Goal: Find specific page/section: Find specific page/section

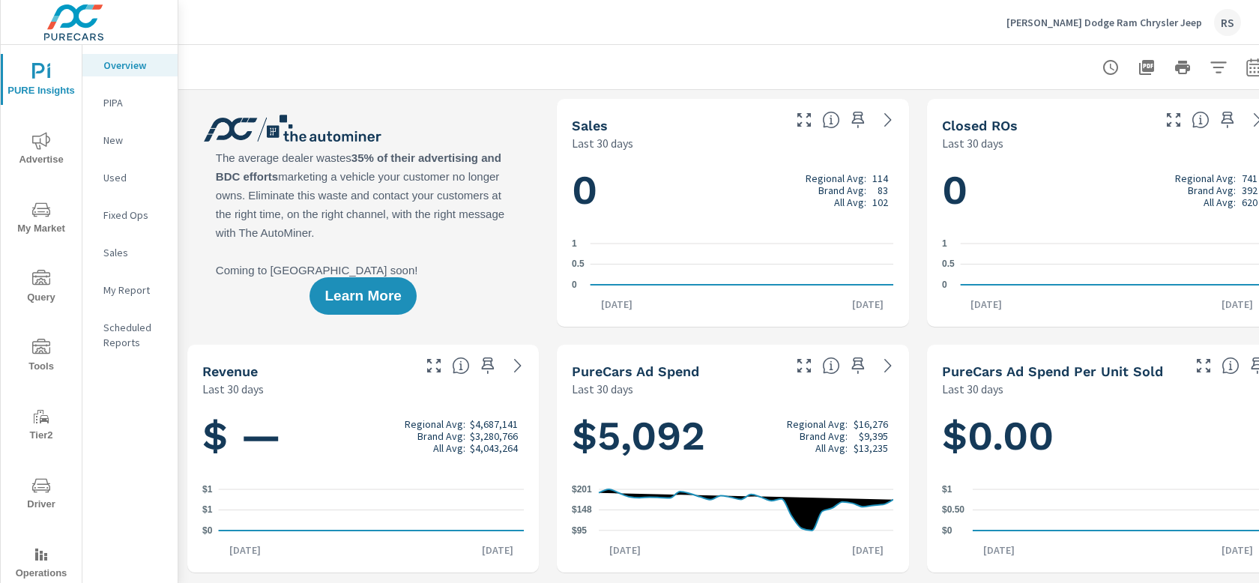
scroll to position [1, 0]
click at [37, 356] on span "Tools" at bounding box center [41, 357] width 72 height 37
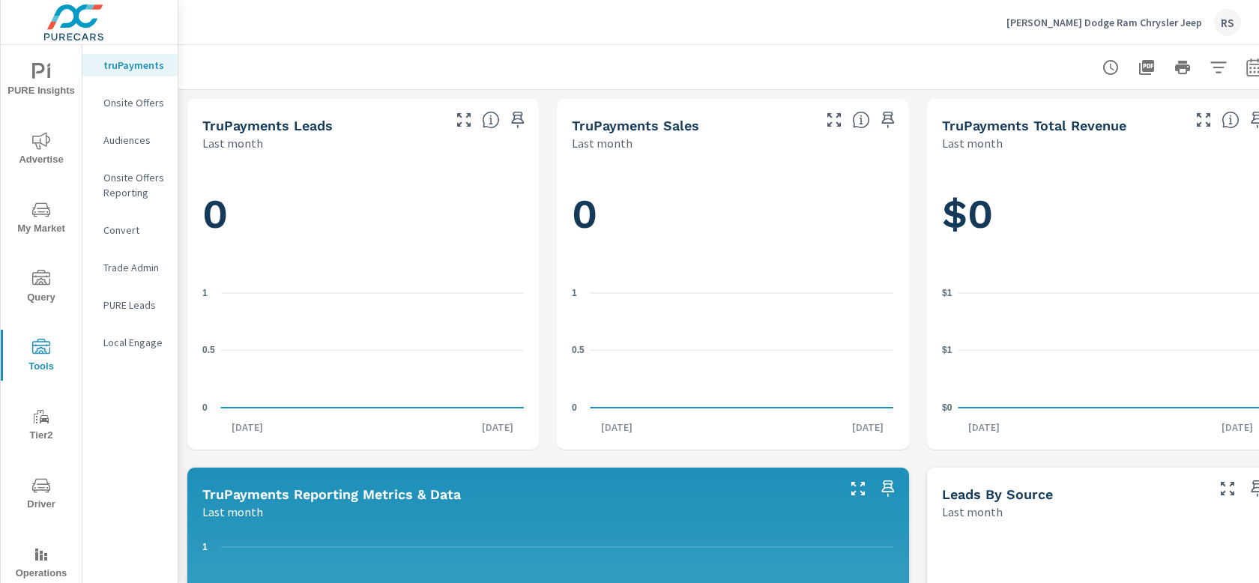
click at [25, 497] on span "Driver" at bounding box center [41, 494] width 72 height 37
